Goal: Check status

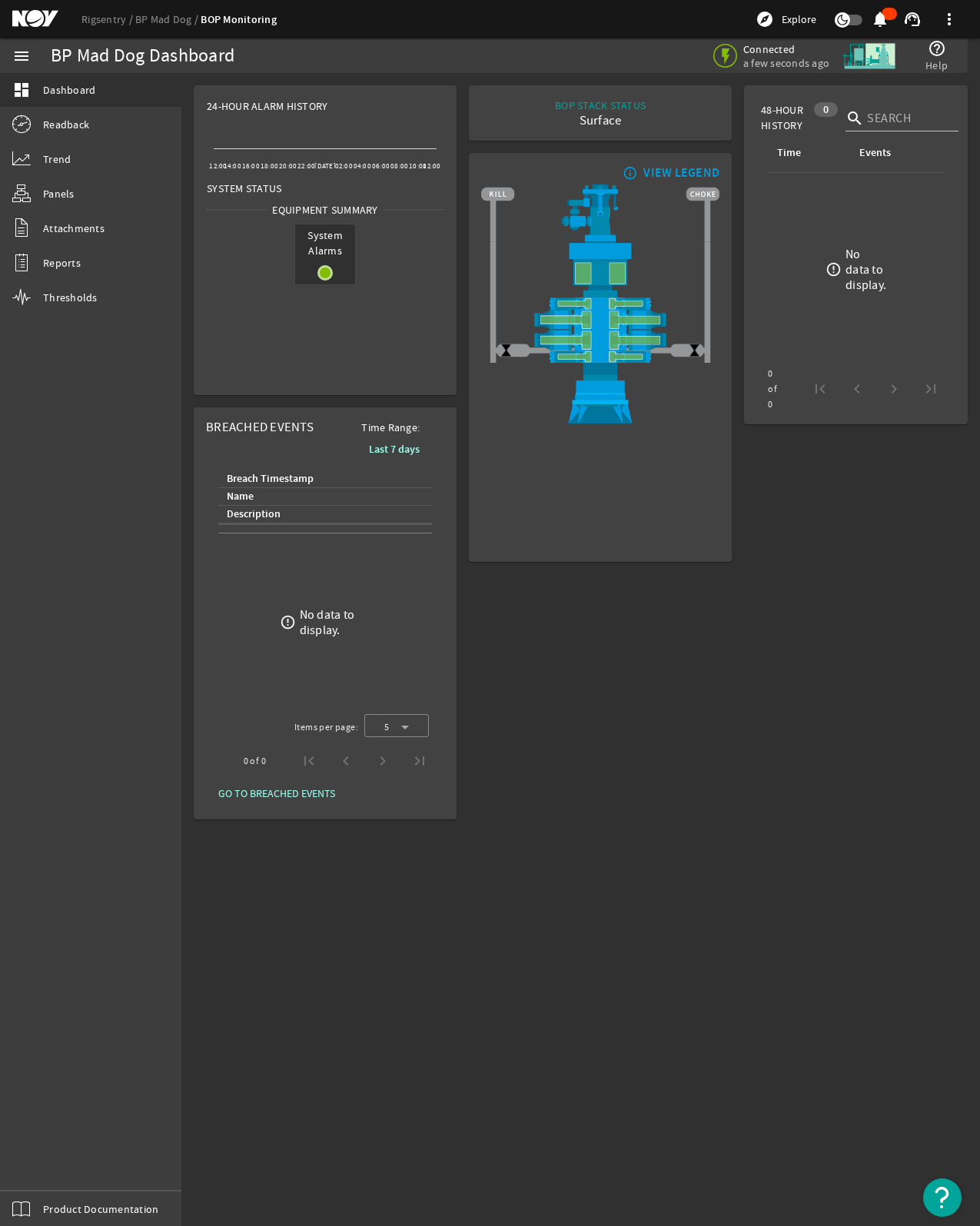
drag, startPoint x: 816, startPoint y: 851, endPoint x: 143, endPoint y: 36, distance: 1057.0
click at [816, 851] on mat-sidenav-content "BP Mad Dog Dashboard Connected a few seconds ago help_outline Help 24-Hour Alar…" at bounding box center [580, 649] width 798 height 1153
